Goal: Find specific page/section: Find specific page/section

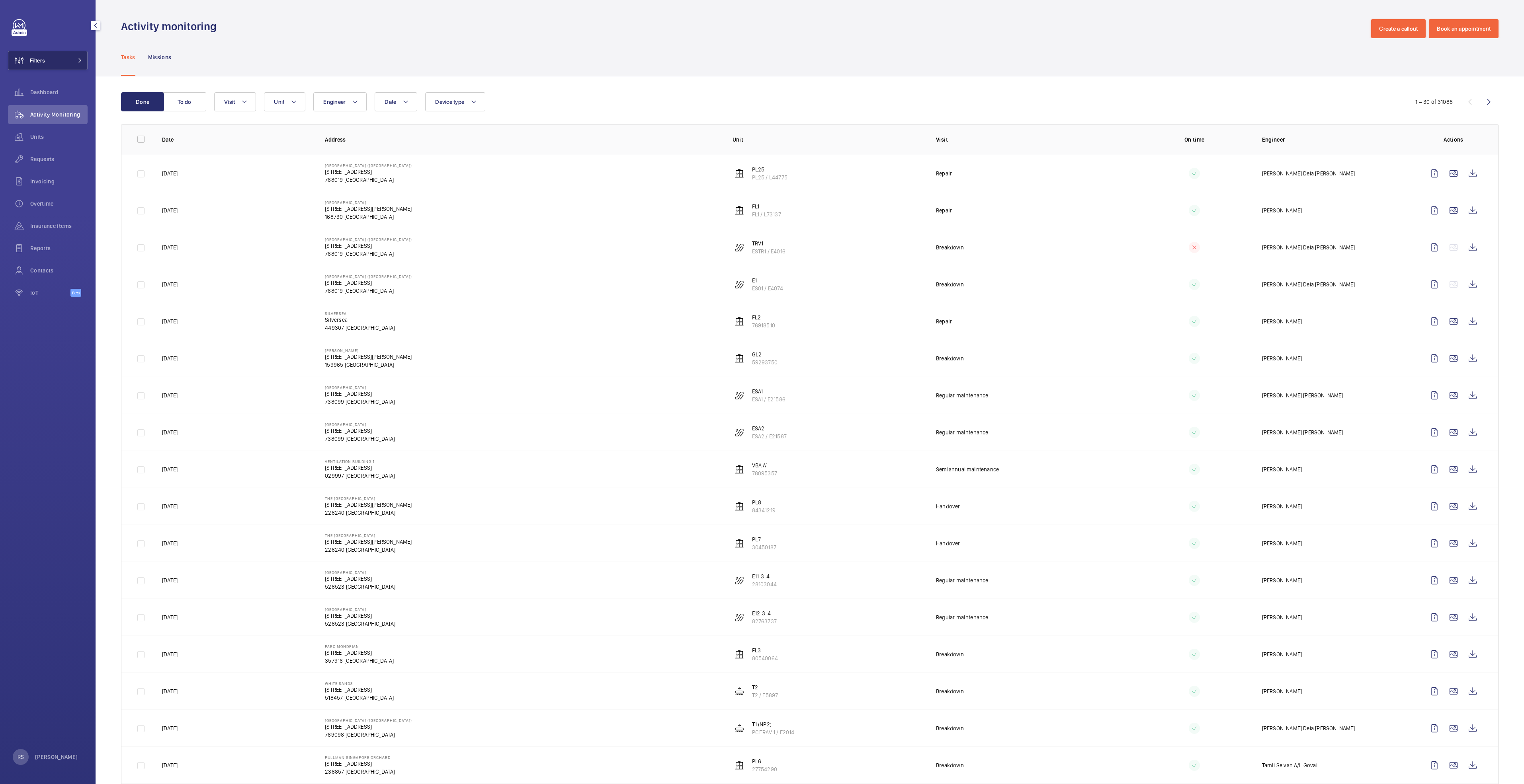
click at [76, 63] on button "Filters" at bounding box center [48, 61] width 80 height 19
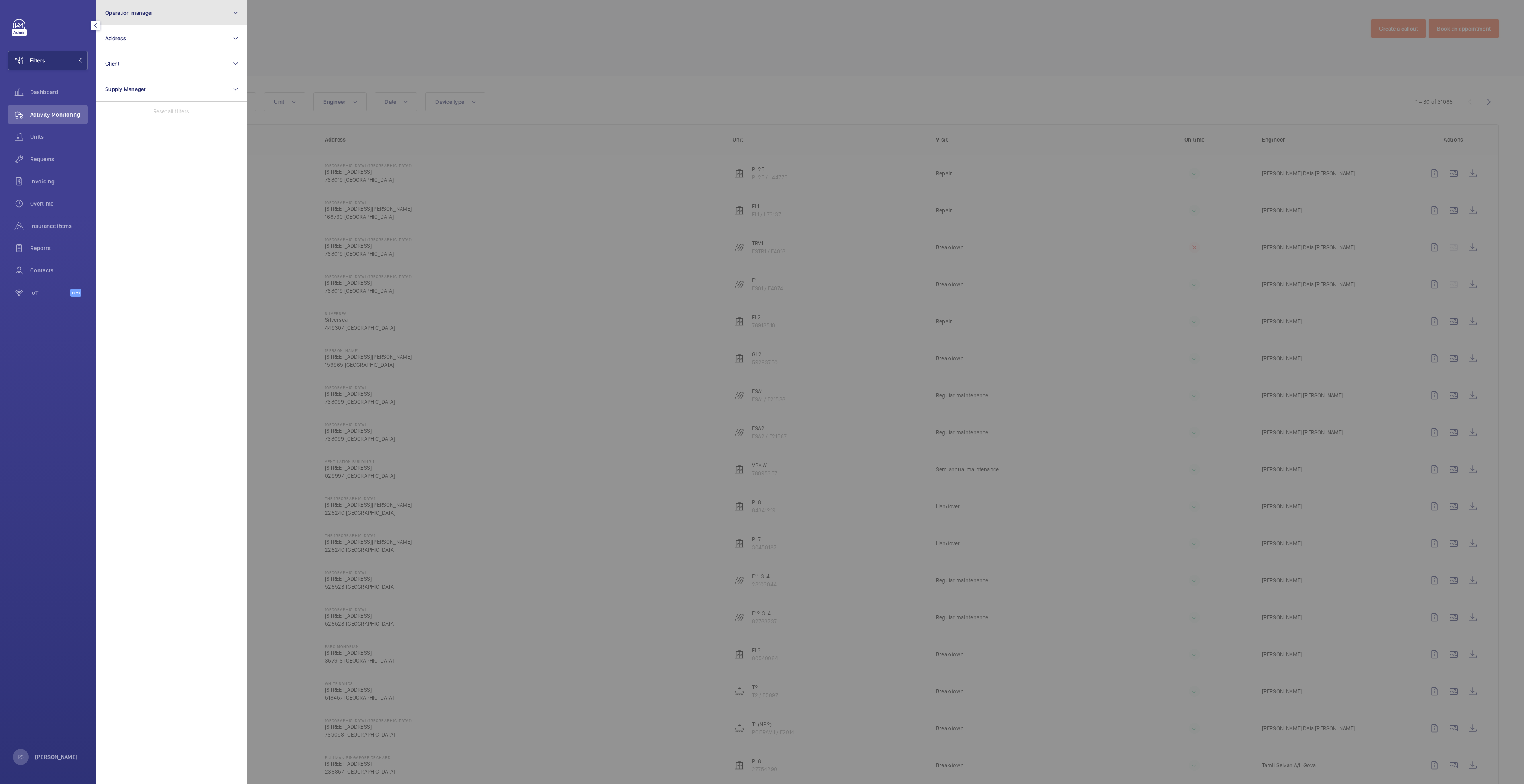
click at [200, 7] on button "Operation manager" at bounding box center [171, 13] width 151 height 25
click at [180, 80] on span "[PERSON_NAME]" at bounding box center [171, 83] width 109 height 8
click at [116, 80] on input "[PERSON_NAME]" at bounding box center [107, 83] width 16 height 16
checkbox input "true"
click at [387, 52] on div at bounding box center [1009, 392] width 1524 height 784
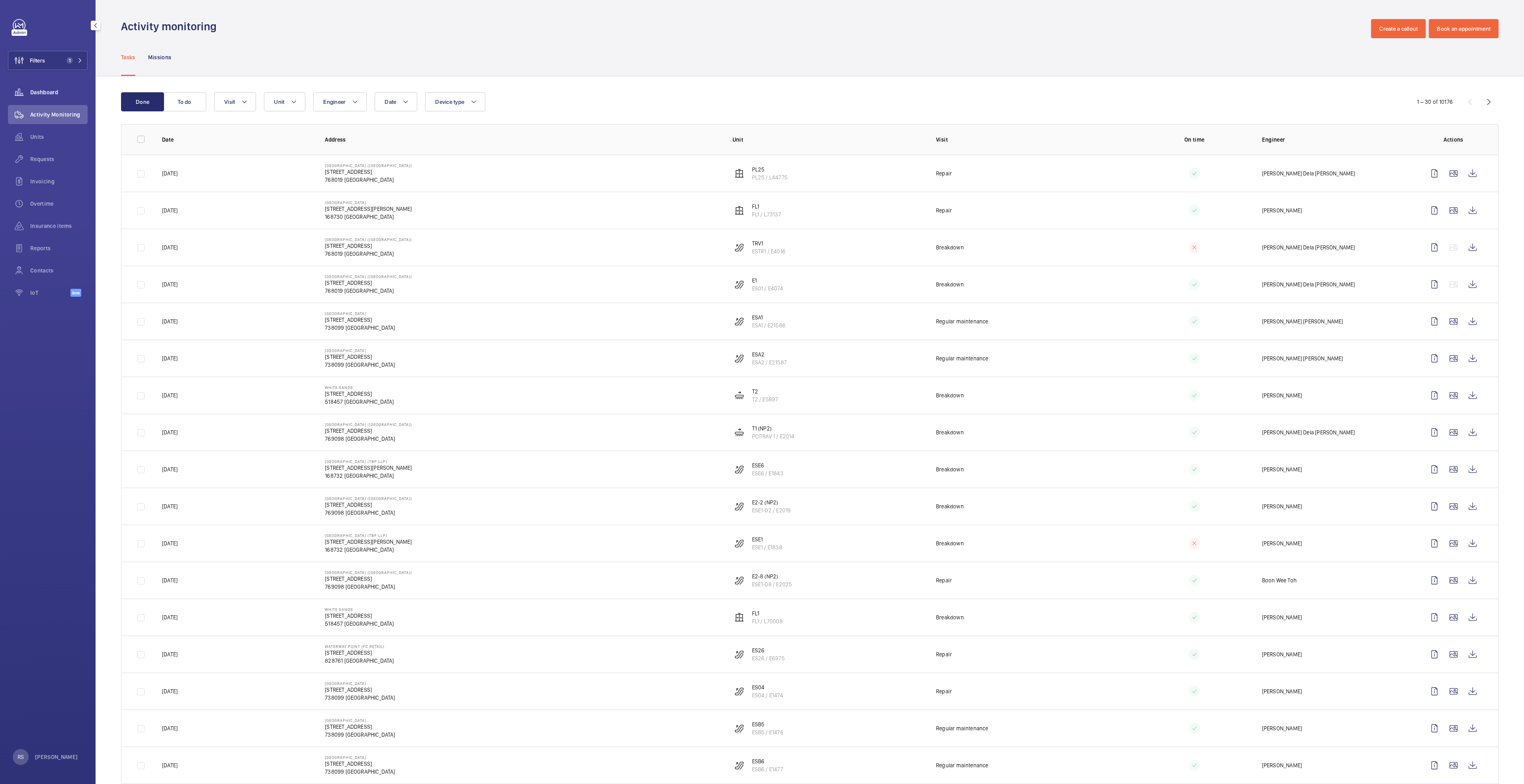
click at [51, 90] on span "Dashboard" at bounding box center [59, 92] width 58 height 8
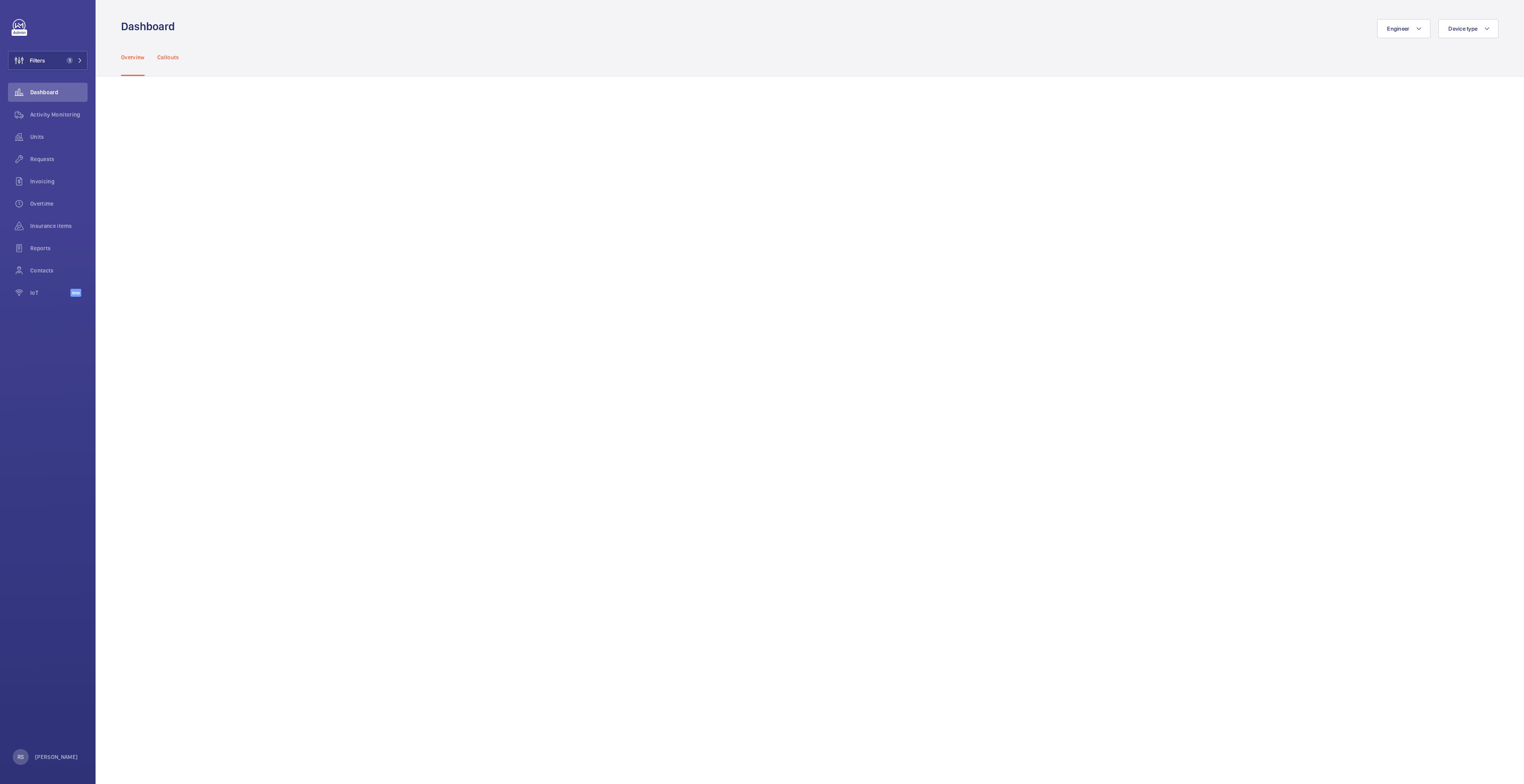
click at [171, 54] on p "Callouts" at bounding box center [168, 57] width 22 height 8
click at [45, 59] on span "Filters" at bounding box center [37, 60] width 15 height 8
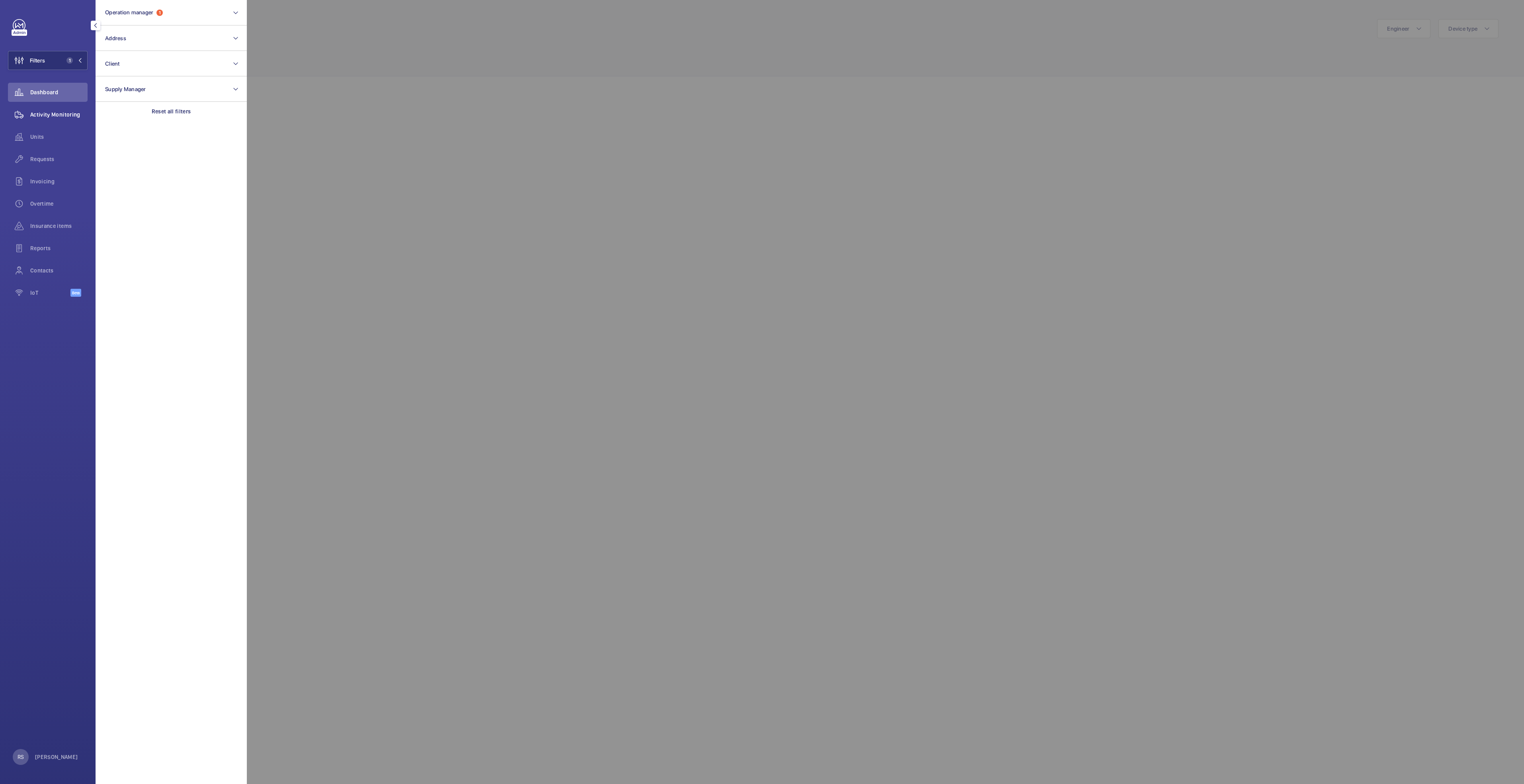
click at [43, 118] on span "Activity Monitoring" at bounding box center [59, 114] width 58 height 8
click at [758, 368] on div at bounding box center [1009, 392] width 1524 height 784
